Goal: Information Seeking & Learning: Learn about a topic

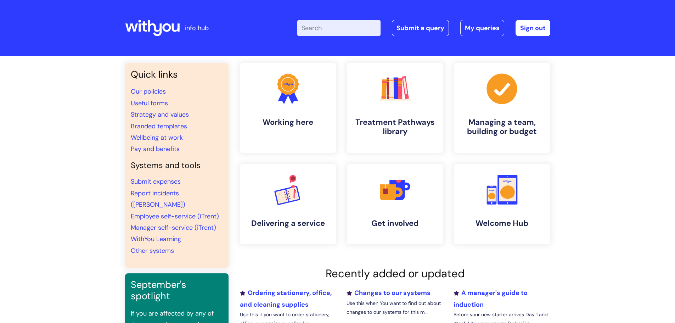
click at [366, 29] on input "Enter your search term here..." at bounding box center [338, 28] width 83 height 16
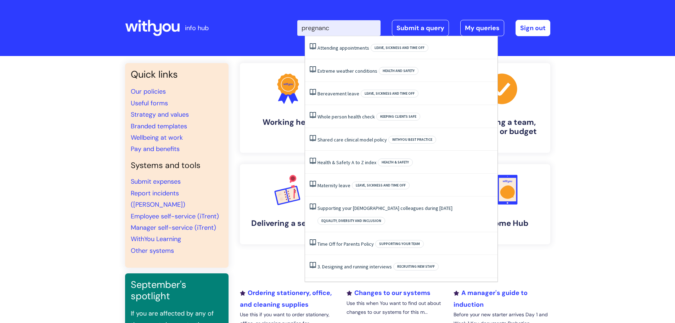
type input "pregnancy"
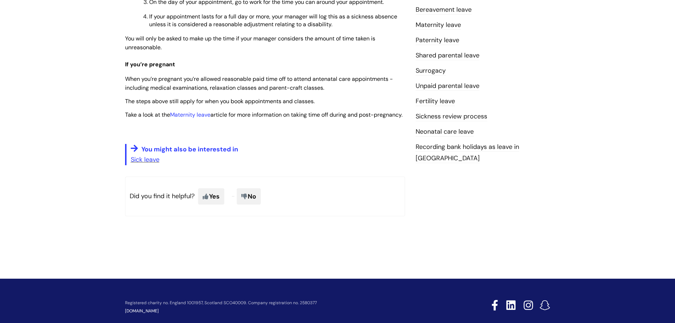
scroll to position [290, 0]
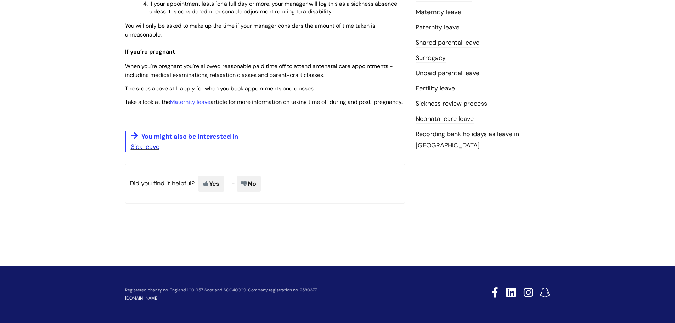
click at [148, 149] on link "Sick leave" at bounding box center [145, 147] width 29 height 9
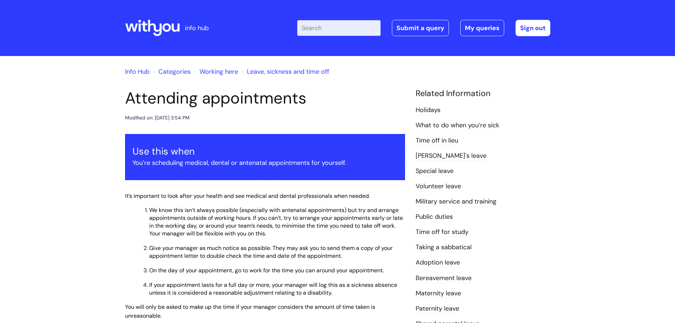
scroll to position [290, 0]
